Goal: Navigation & Orientation: Understand site structure

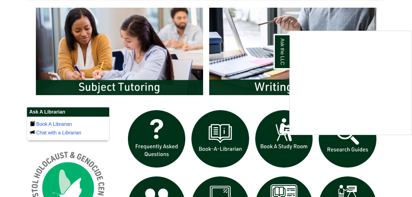
scroll to position [373, 0]
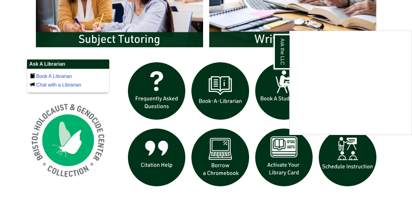
click at [228, 106] on div "Ask the LLC" at bounding box center [206, 98] width 412 height 197
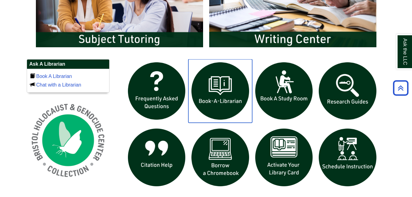
click at [228, 106] on img "slideshow" at bounding box center [221, 91] width 64 height 64
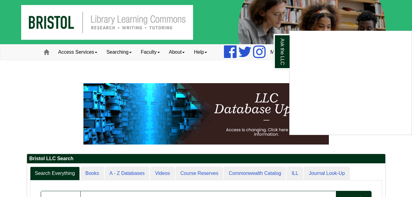
click at [76, 50] on div "Ask the LLC" at bounding box center [206, 98] width 412 height 197
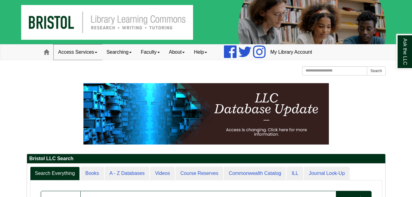
click at [76, 50] on link "Access Services" at bounding box center [78, 52] width 48 height 15
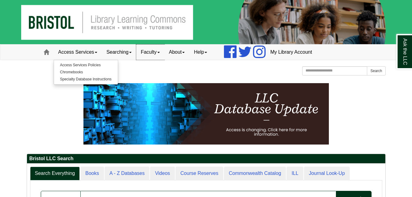
click at [154, 54] on link "Faculty" at bounding box center [150, 52] width 28 height 15
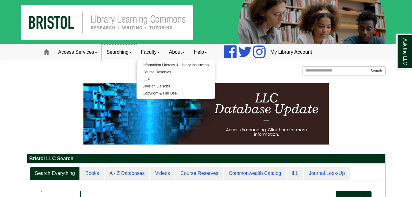
click at [129, 53] on link "Searching" at bounding box center [119, 52] width 34 height 15
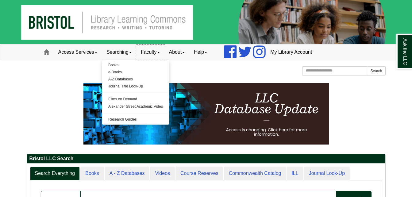
click at [159, 52] on link "Faculty" at bounding box center [150, 52] width 28 height 15
